Goal: Register for event/course

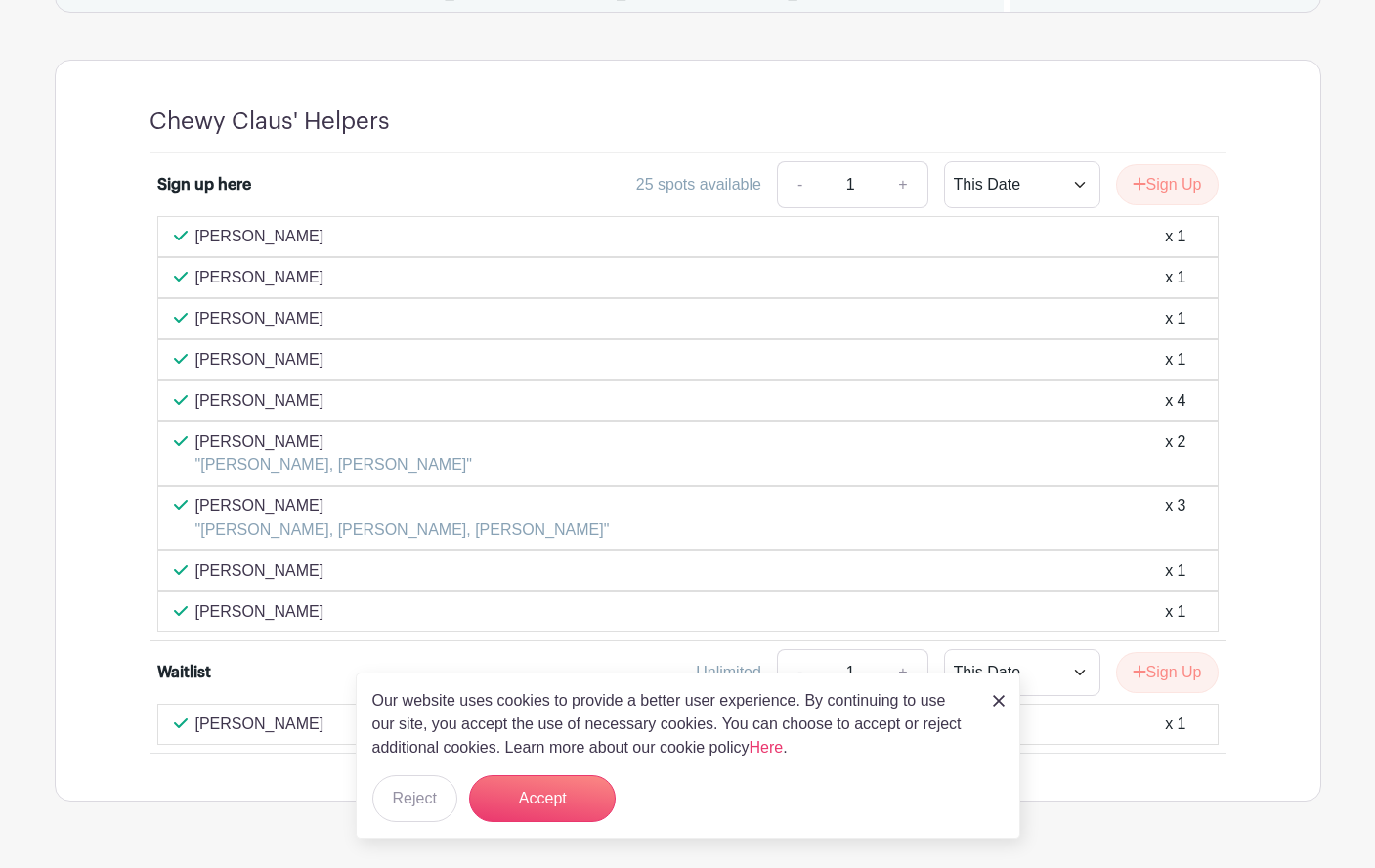
scroll to position [1425, 0]
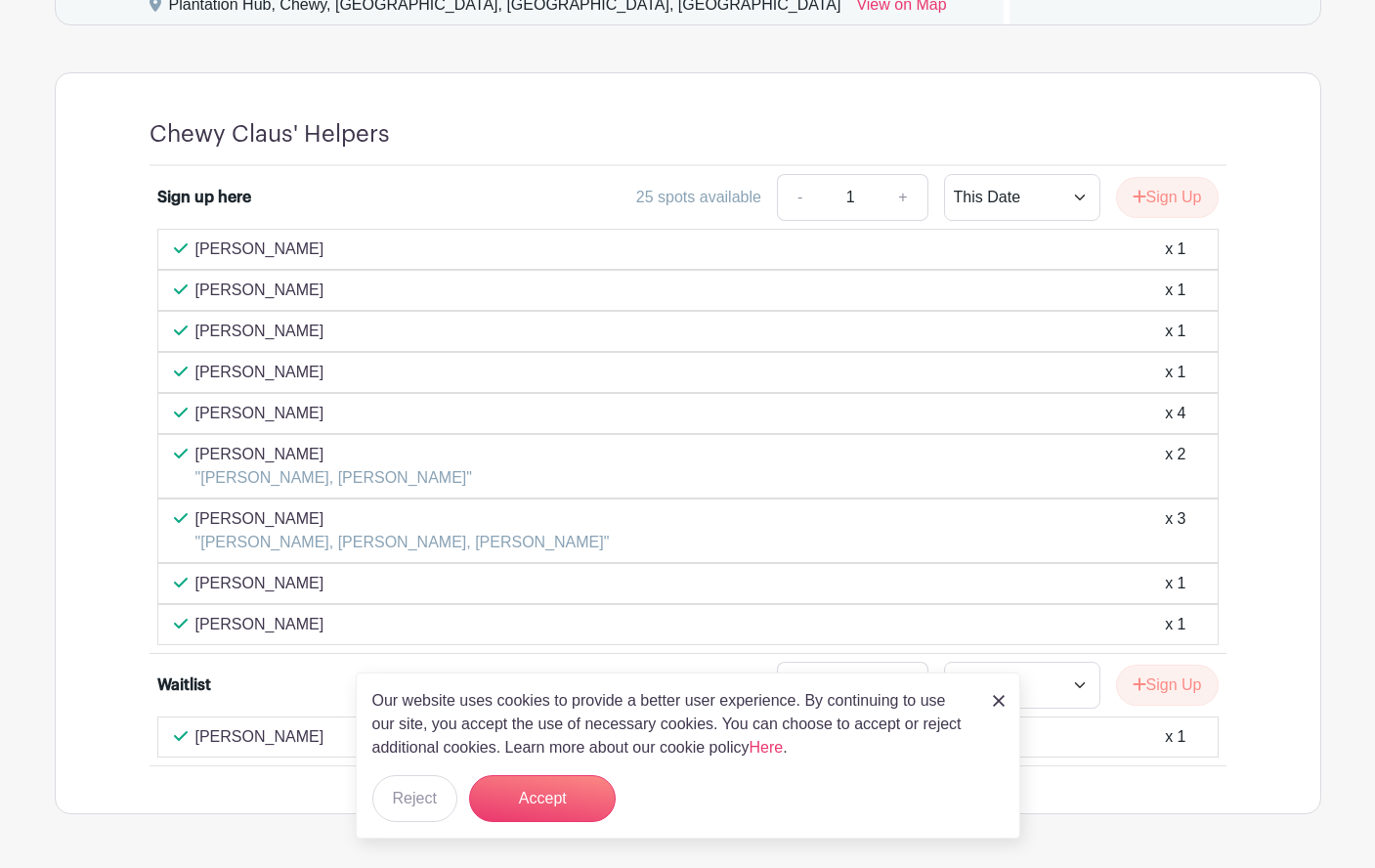
click at [139, 309] on div "Sign up here 25 spots available - 1 + This Date Select Dates Select Dates Sign …" at bounding box center [688, 466] width 1171 height 600
click at [548, 791] on button "Accept" at bounding box center [542, 798] width 146 height 46
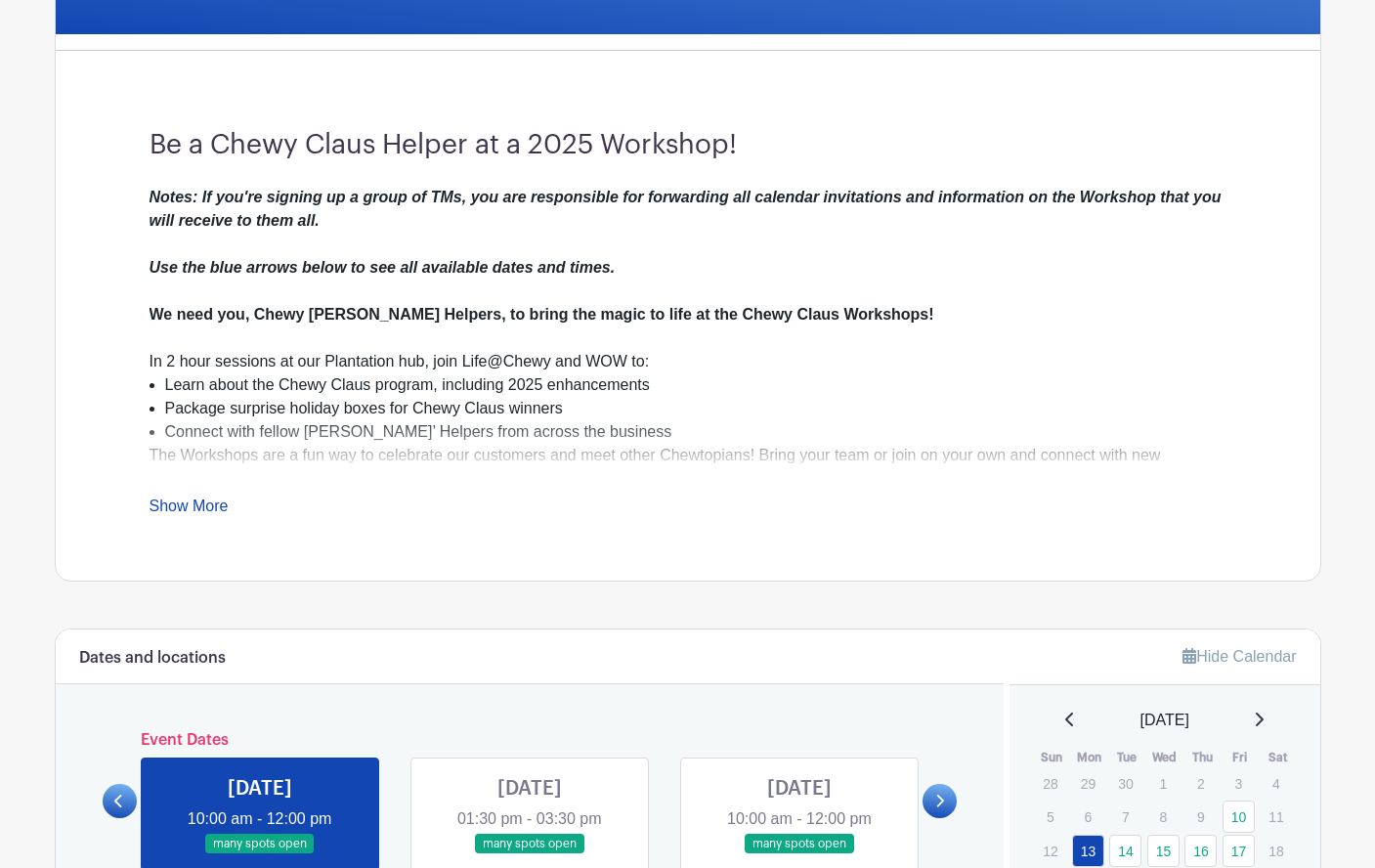
scroll to position [519, 0]
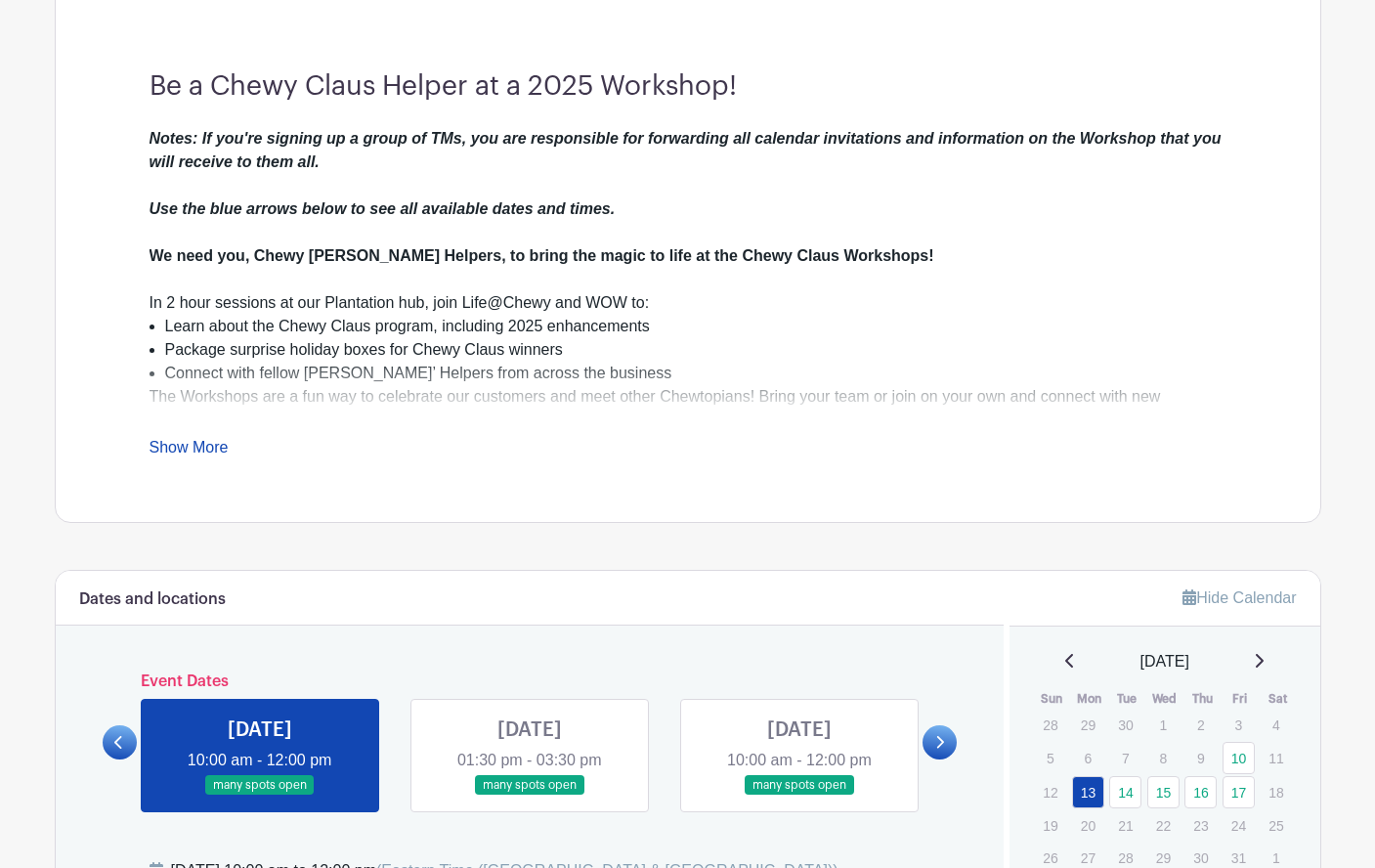
click at [941, 742] on icon at bounding box center [939, 742] width 9 height 15
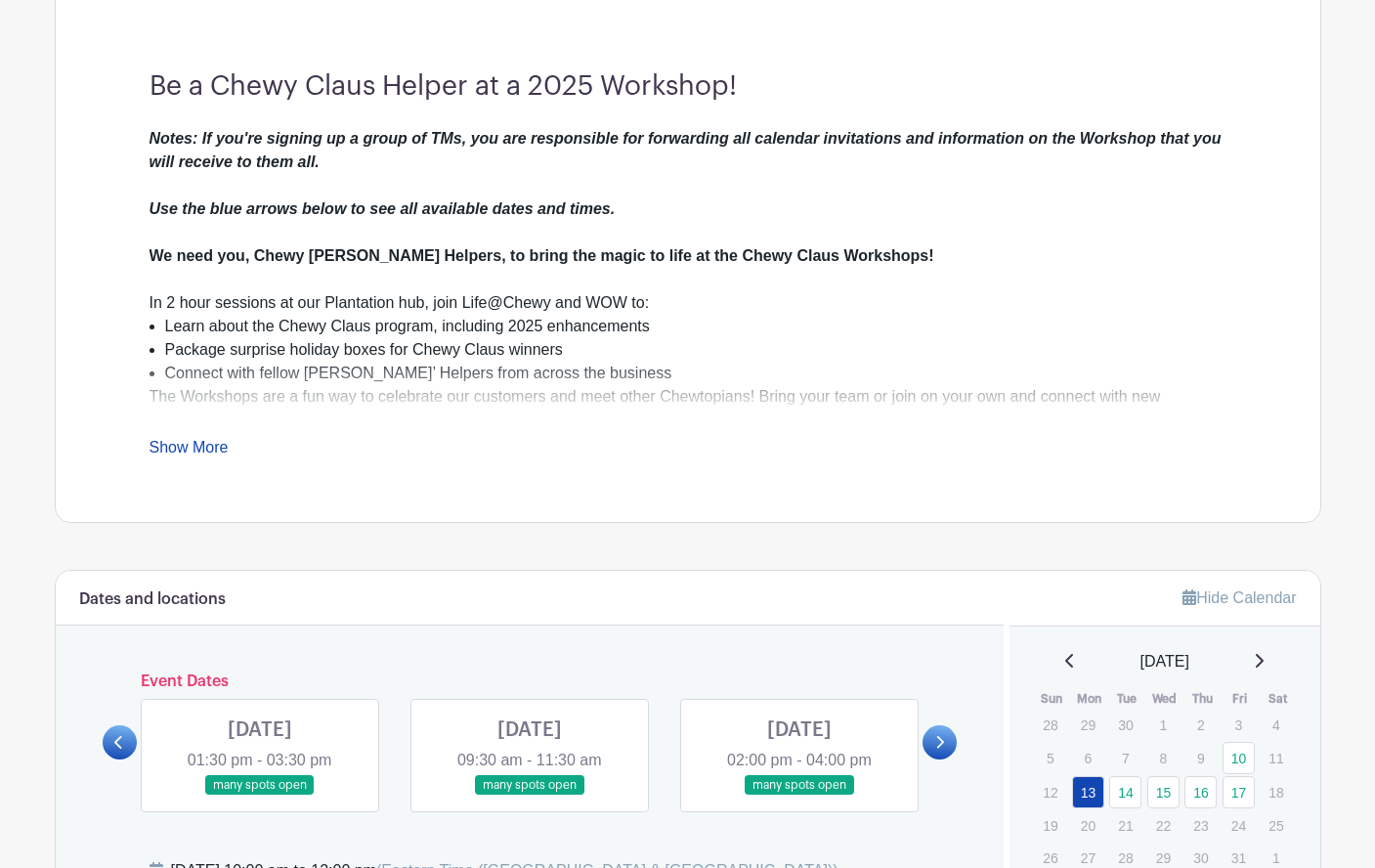
click at [529, 795] on link at bounding box center [529, 795] width 0 height 0
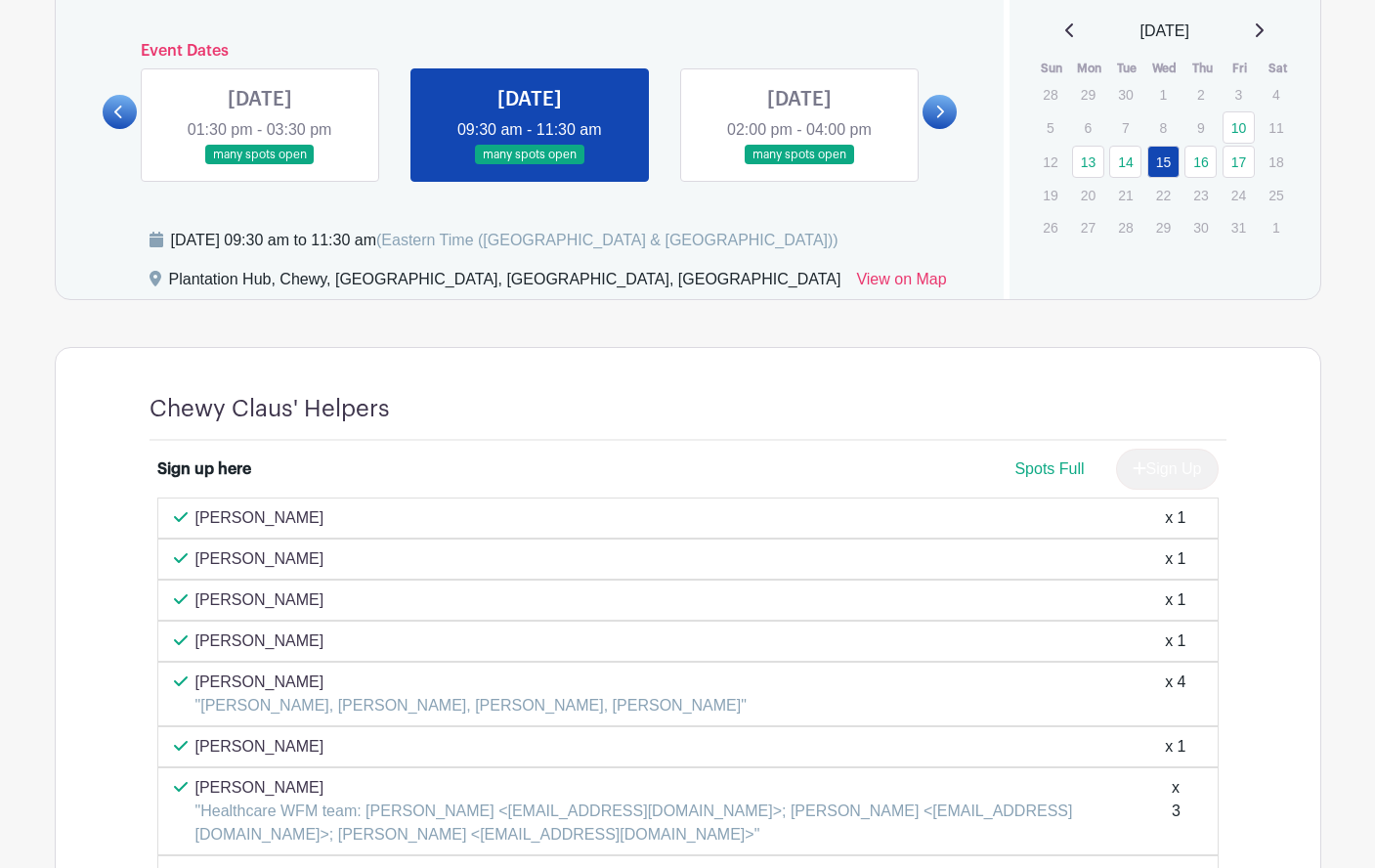
scroll to position [1132, 0]
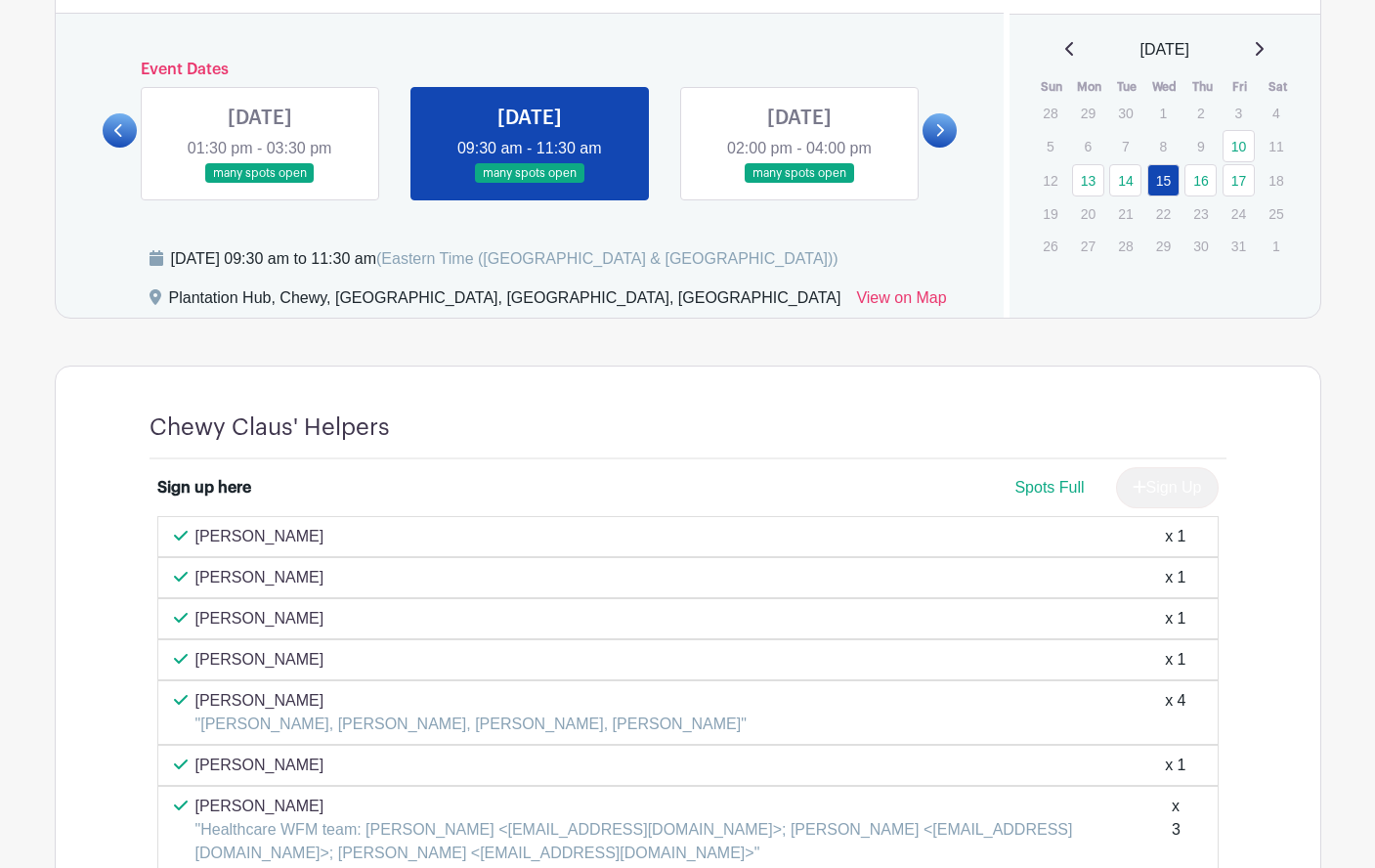
click at [799, 184] on link at bounding box center [799, 184] width 0 height 0
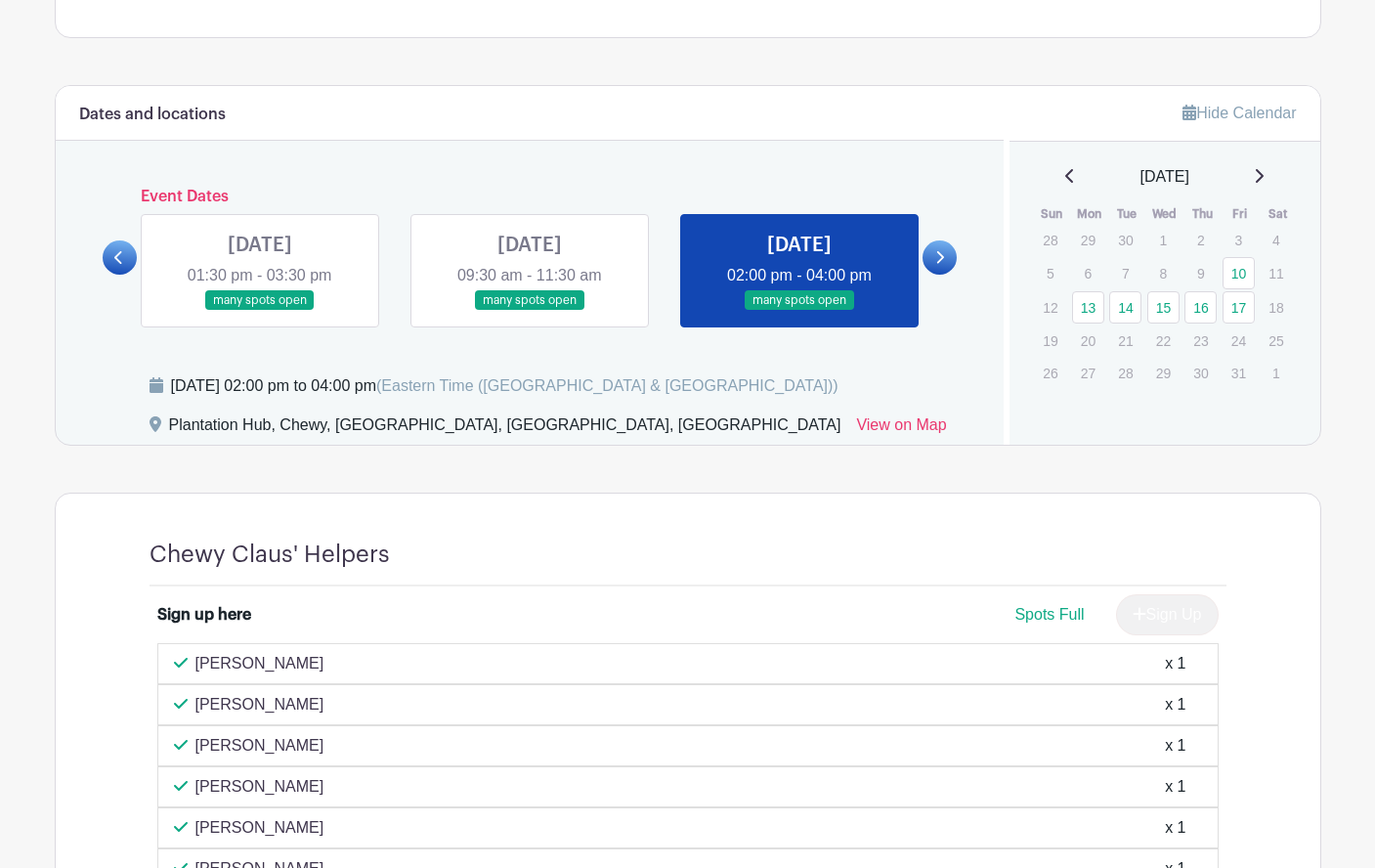
scroll to position [1003, 0]
click at [940, 258] on icon at bounding box center [939, 258] width 9 height 15
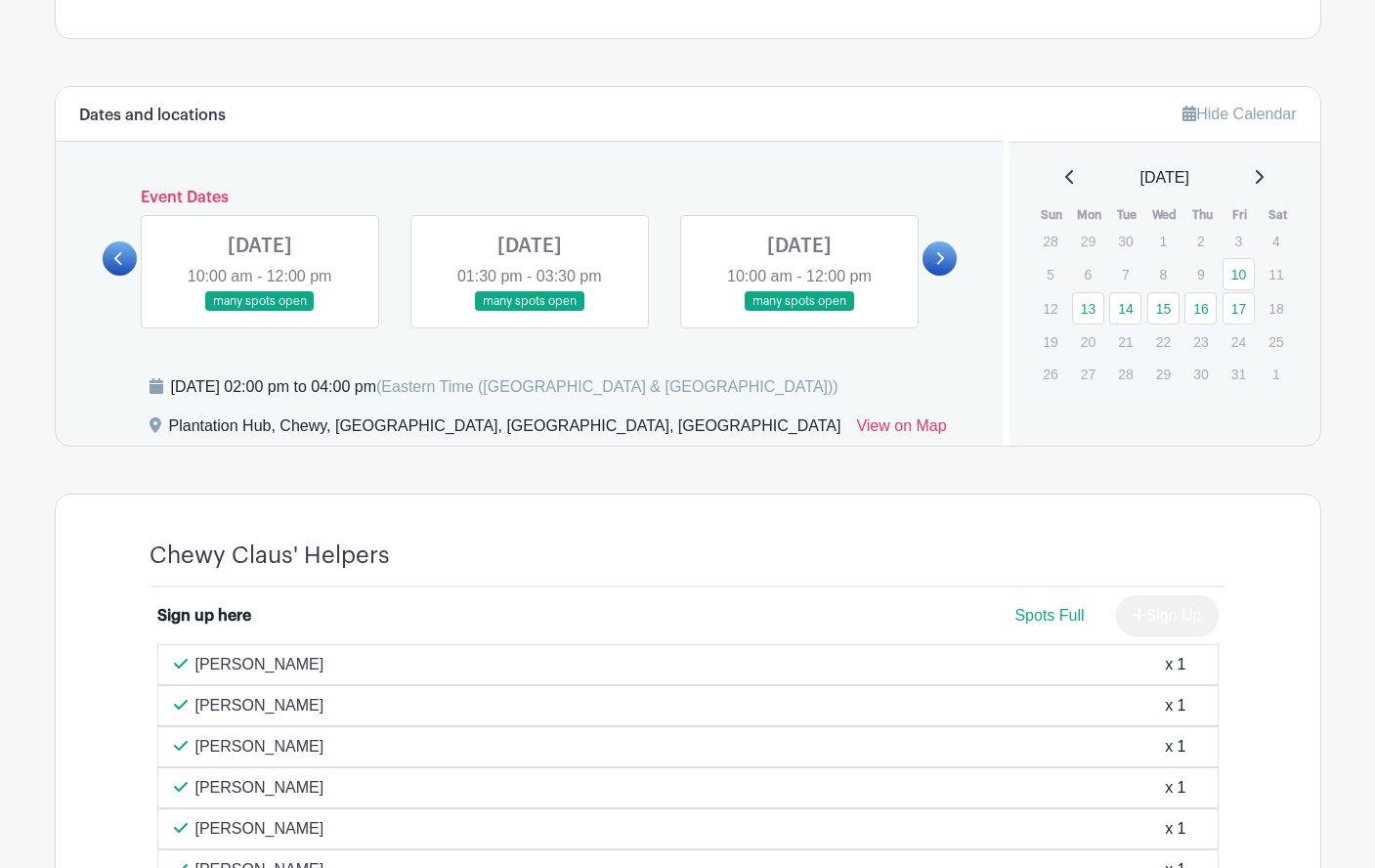
click at [799, 312] on link at bounding box center [799, 312] width 0 height 0
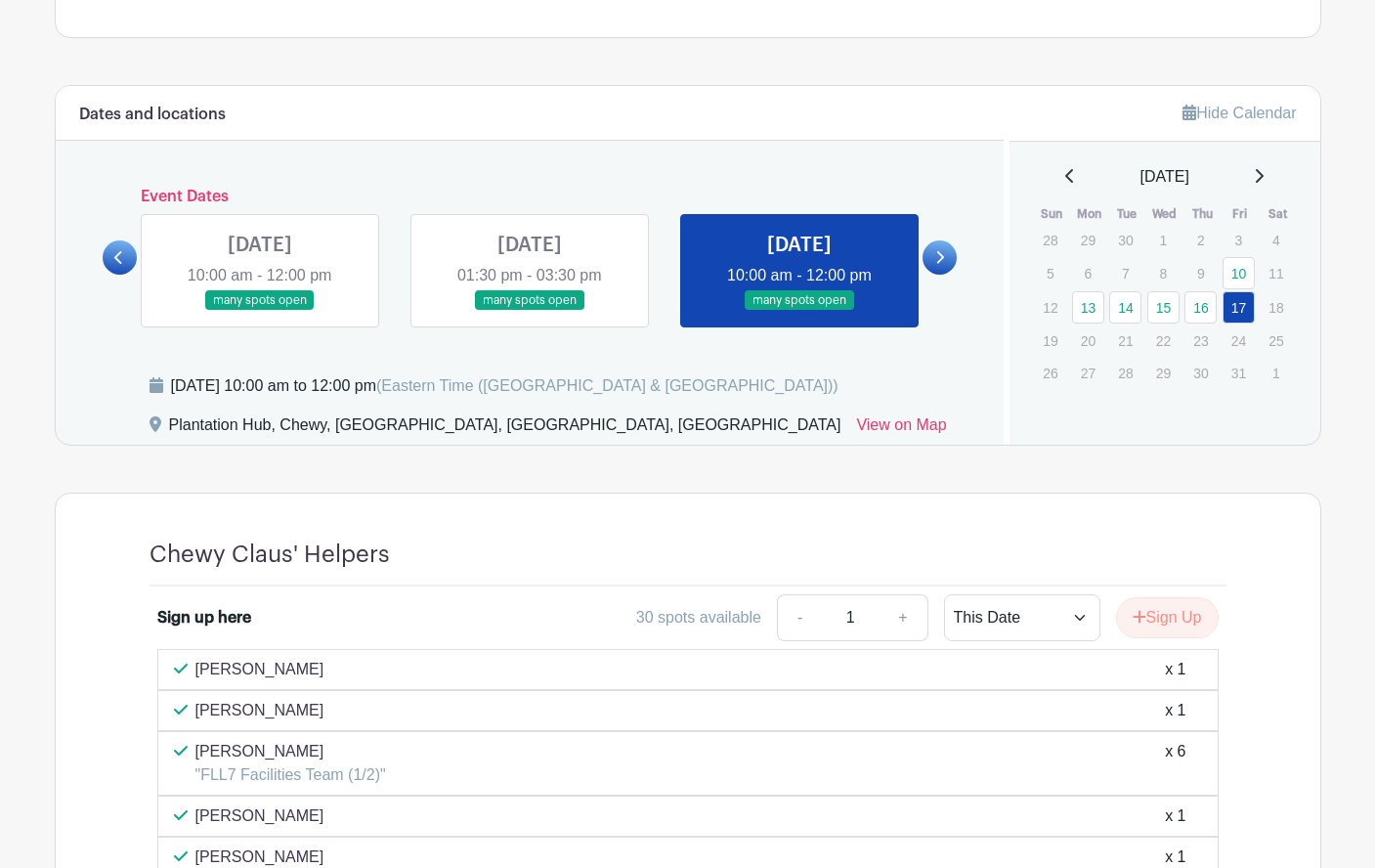
scroll to position [999, 0]
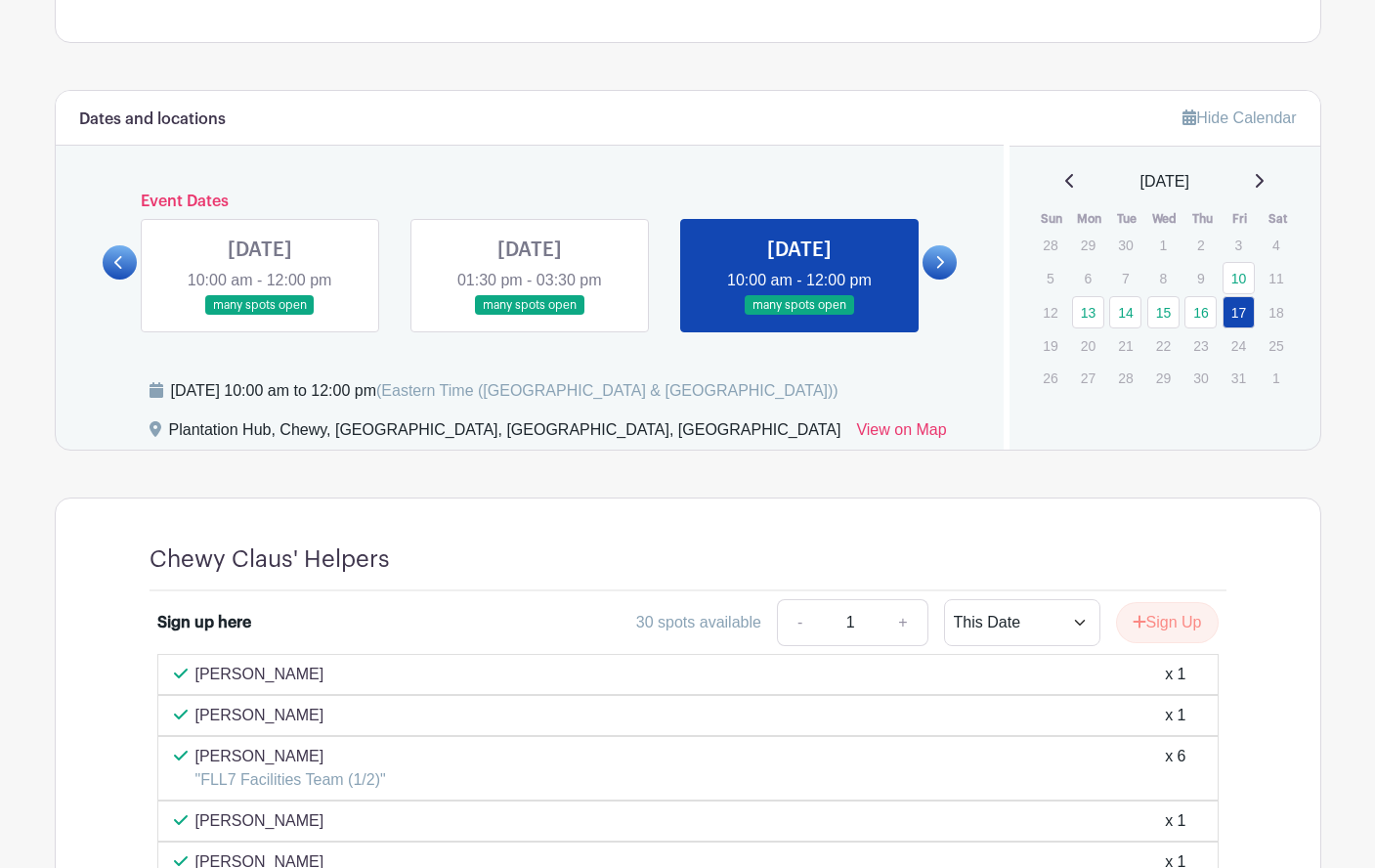
click at [944, 277] on link at bounding box center [939, 262] width 35 height 35
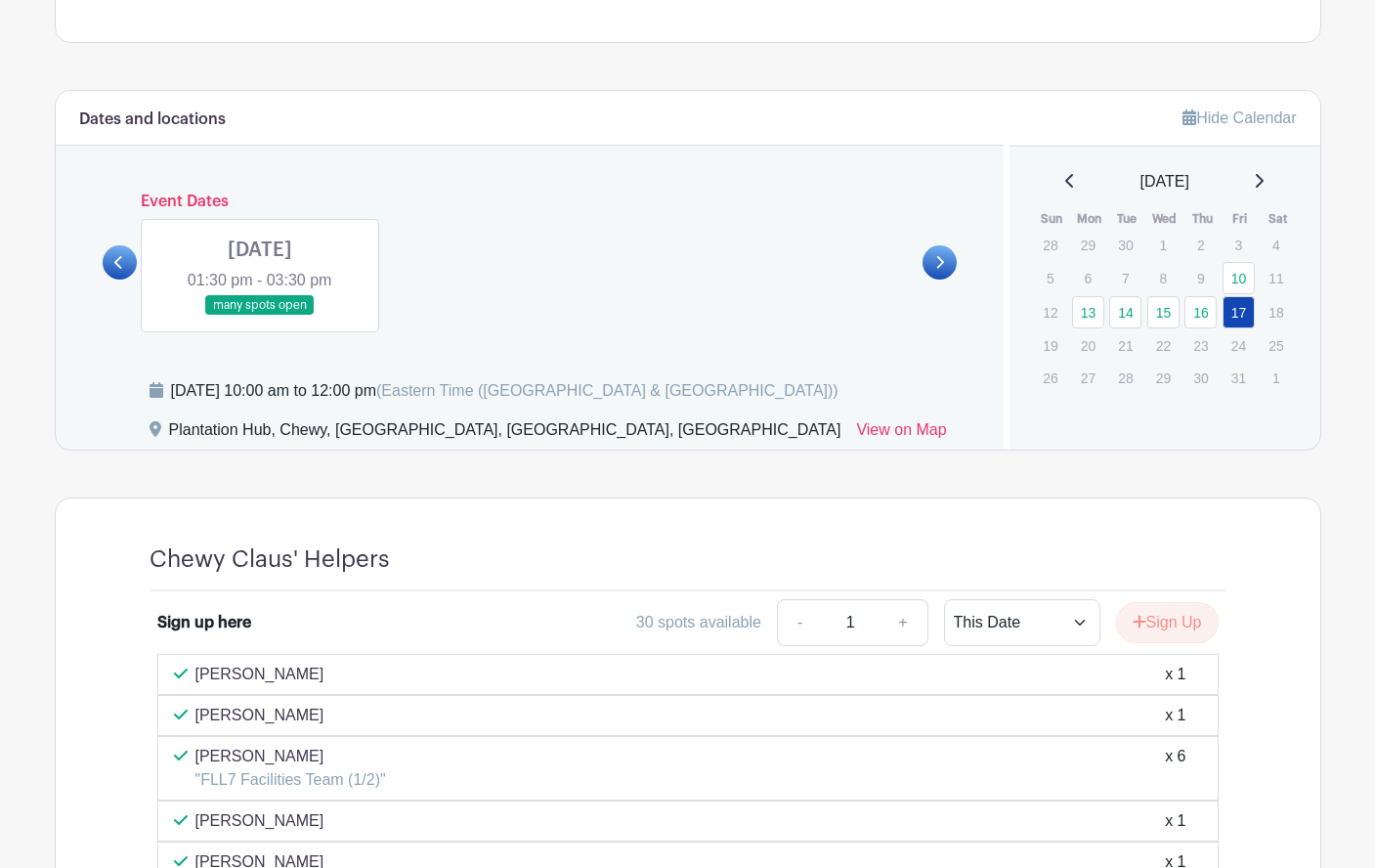
click at [260, 316] on link at bounding box center [260, 316] width 0 height 0
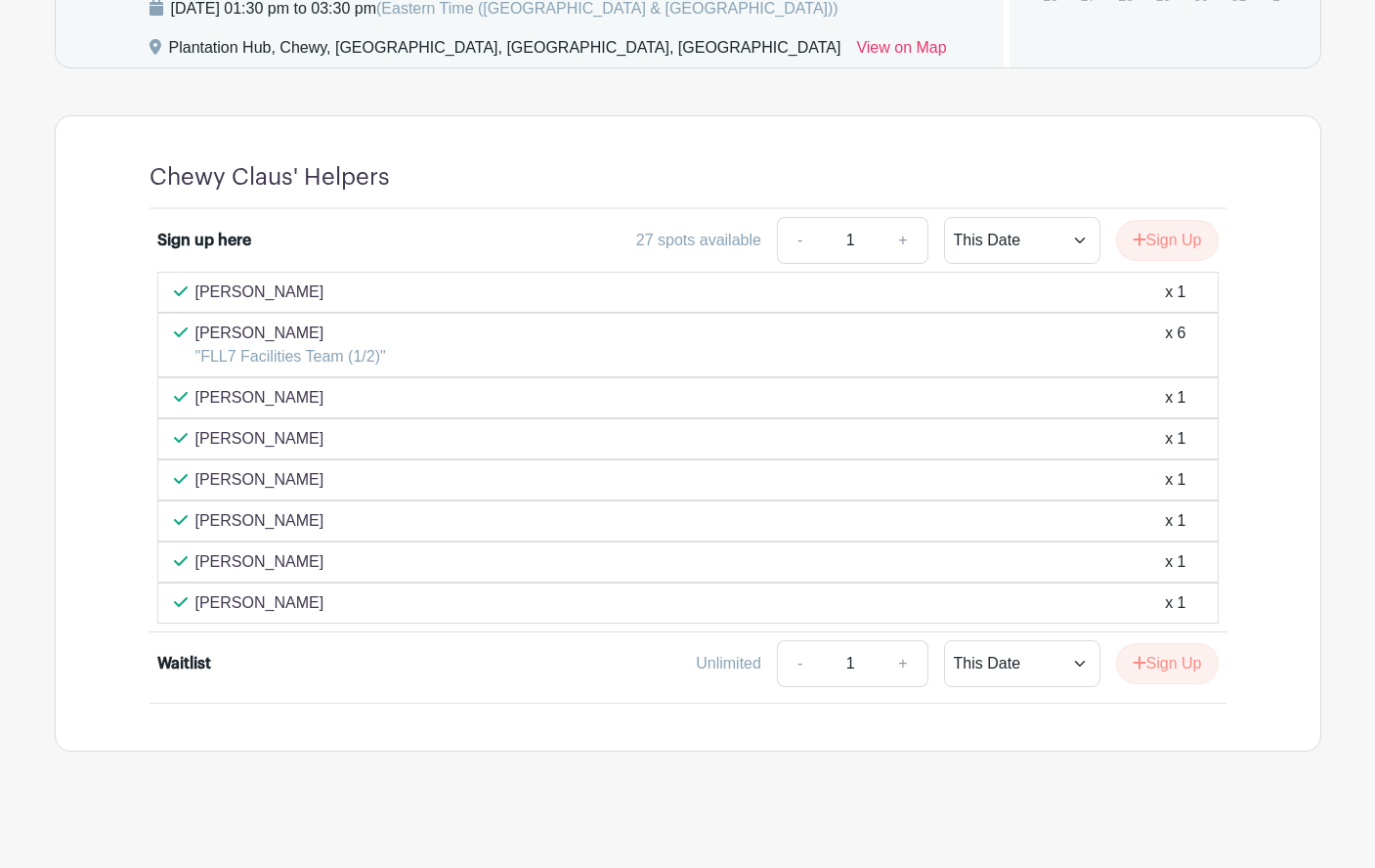
scroll to position [1380, 0]
